Goal: Check status: Check status

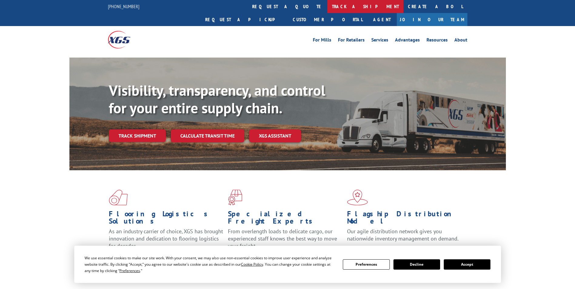
click at [327, 5] on link "track a shipment" at bounding box center [365, 6] width 76 height 13
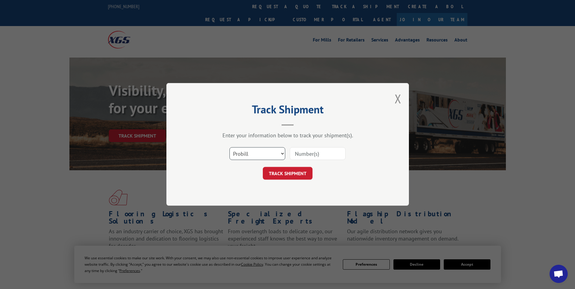
click at [255, 154] on select "Select category... Probill BOL PO" at bounding box center [258, 154] width 56 height 13
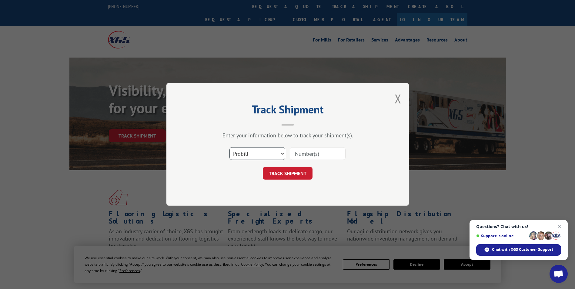
select select "bol"
click at [230, 148] on select "Select category... Probill BOL PO" at bounding box center [258, 154] width 56 height 13
click at [304, 155] on input at bounding box center [318, 154] width 56 height 13
paste input "476767"
type input "476767"
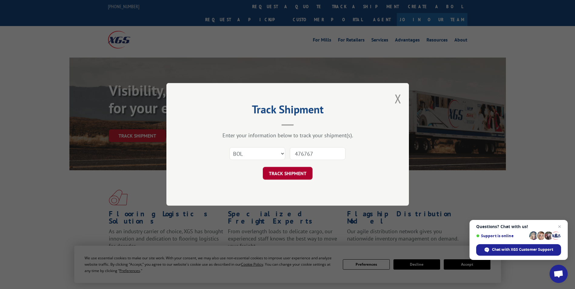
click at [271, 171] on button "TRACK SHIPMENT" at bounding box center [288, 173] width 50 height 13
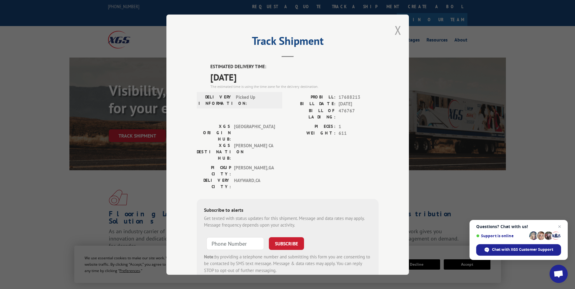
click at [395, 31] on button "Close modal" at bounding box center [398, 30] width 7 height 16
